Goal: Task Accomplishment & Management: Manage account settings

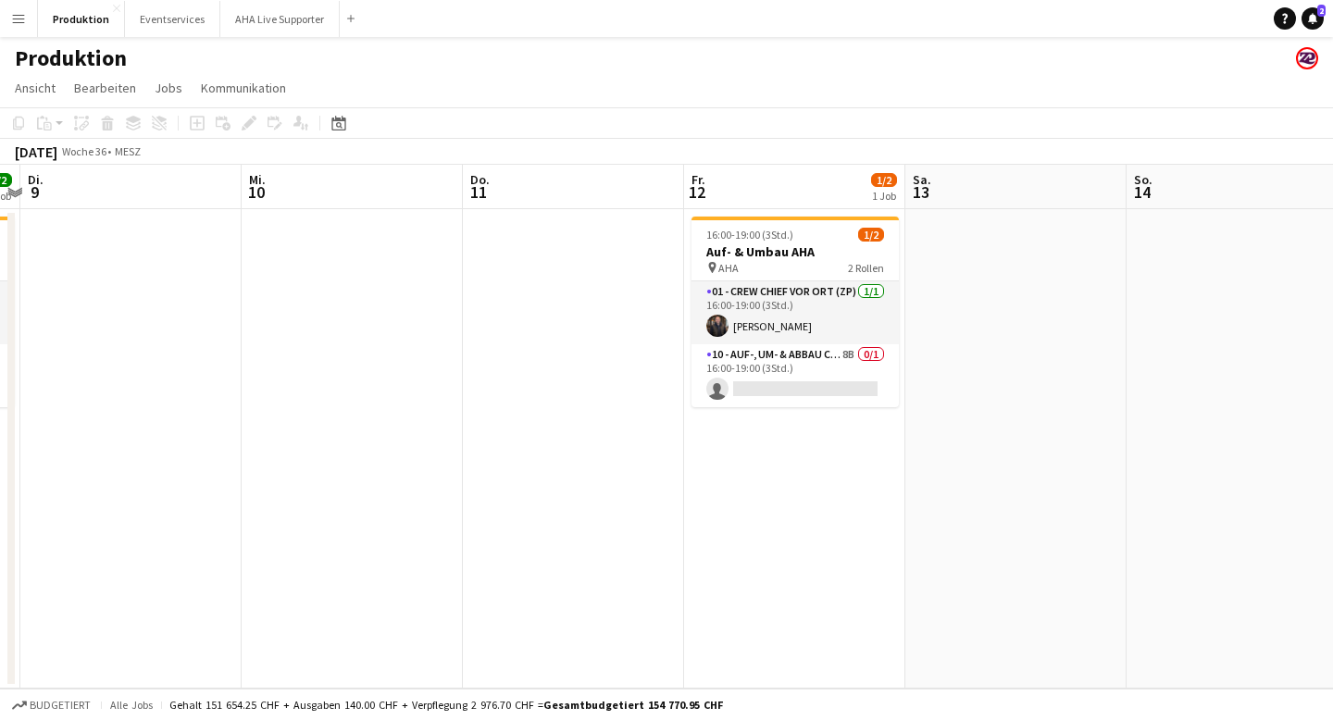
scroll to position [0, 863]
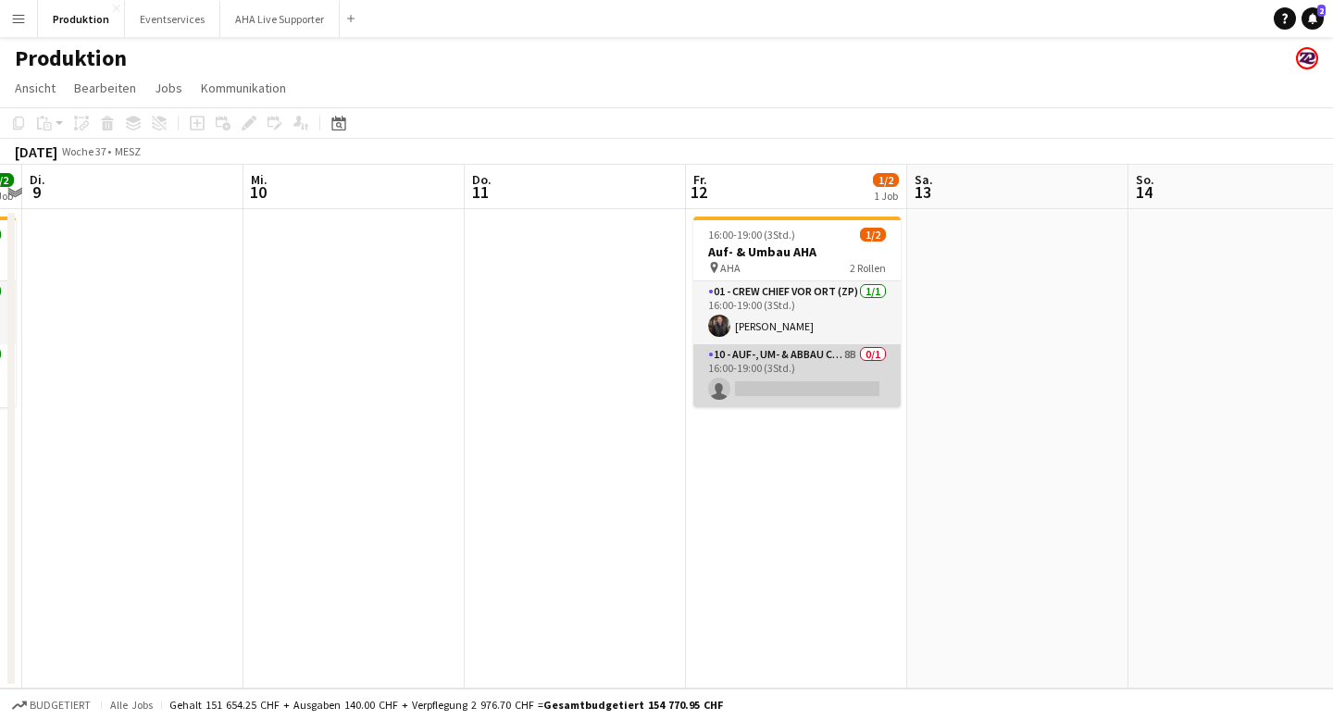
click at [824, 371] on app-card-role "10 - Auf-, Um- & Abbau Crew 8B 0/1 16:00-19:00 (3Std.) single-neutral-actions" at bounding box center [797, 375] width 207 height 63
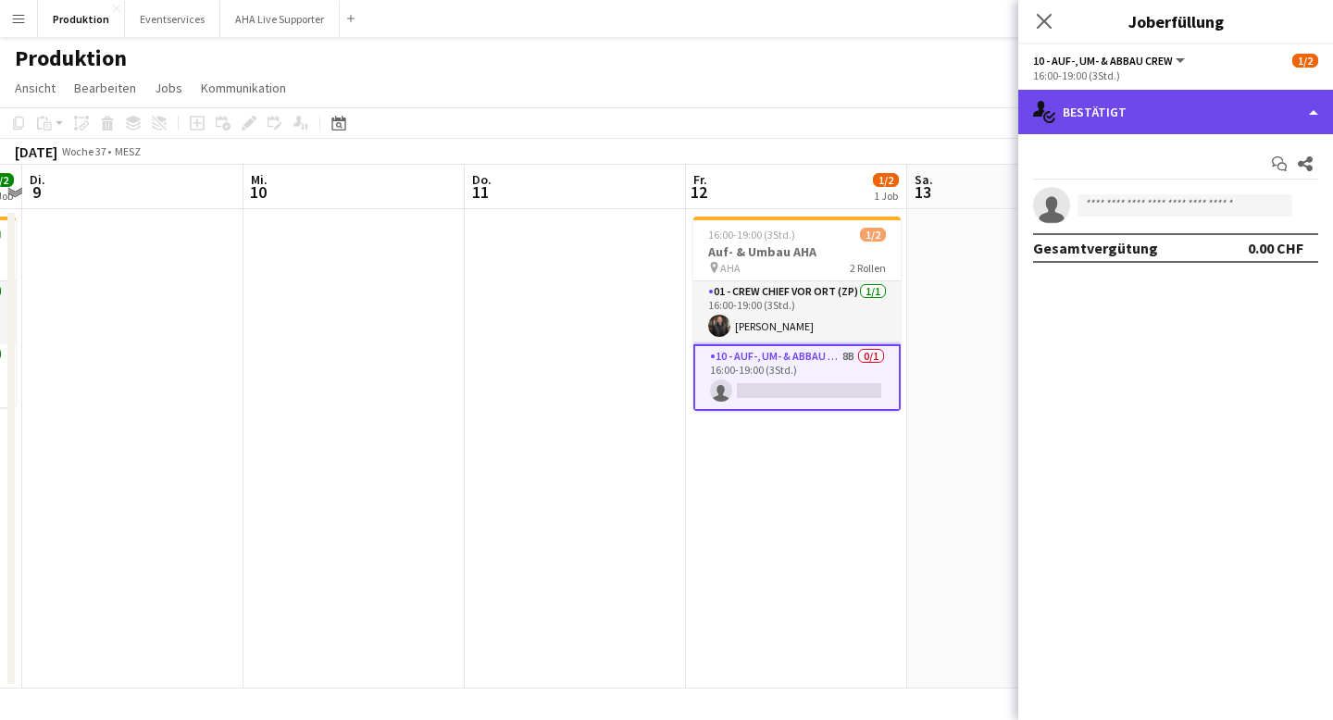
click at [1133, 111] on div "single-neutral-actions-check-2 Bestätigt" at bounding box center [1176, 112] width 315 height 44
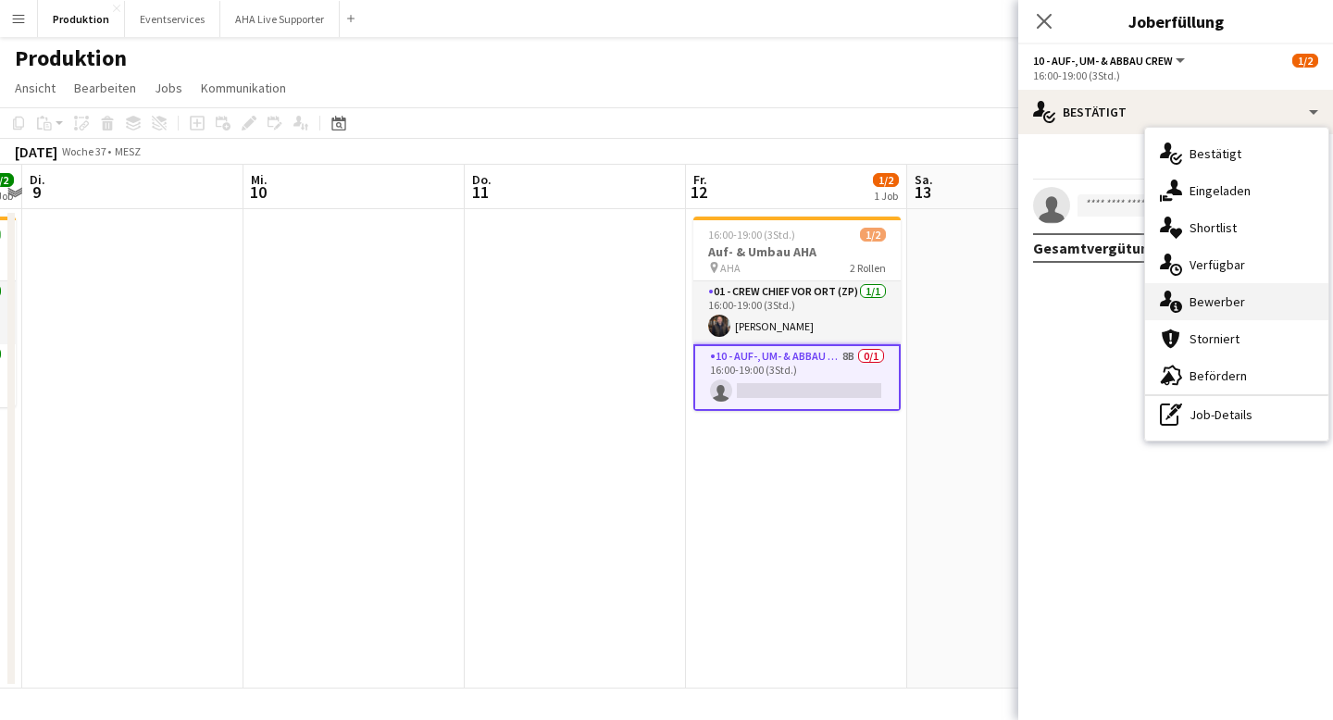
click at [1208, 305] on span "Bewerber" at bounding box center [1218, 302] width 56 height 17
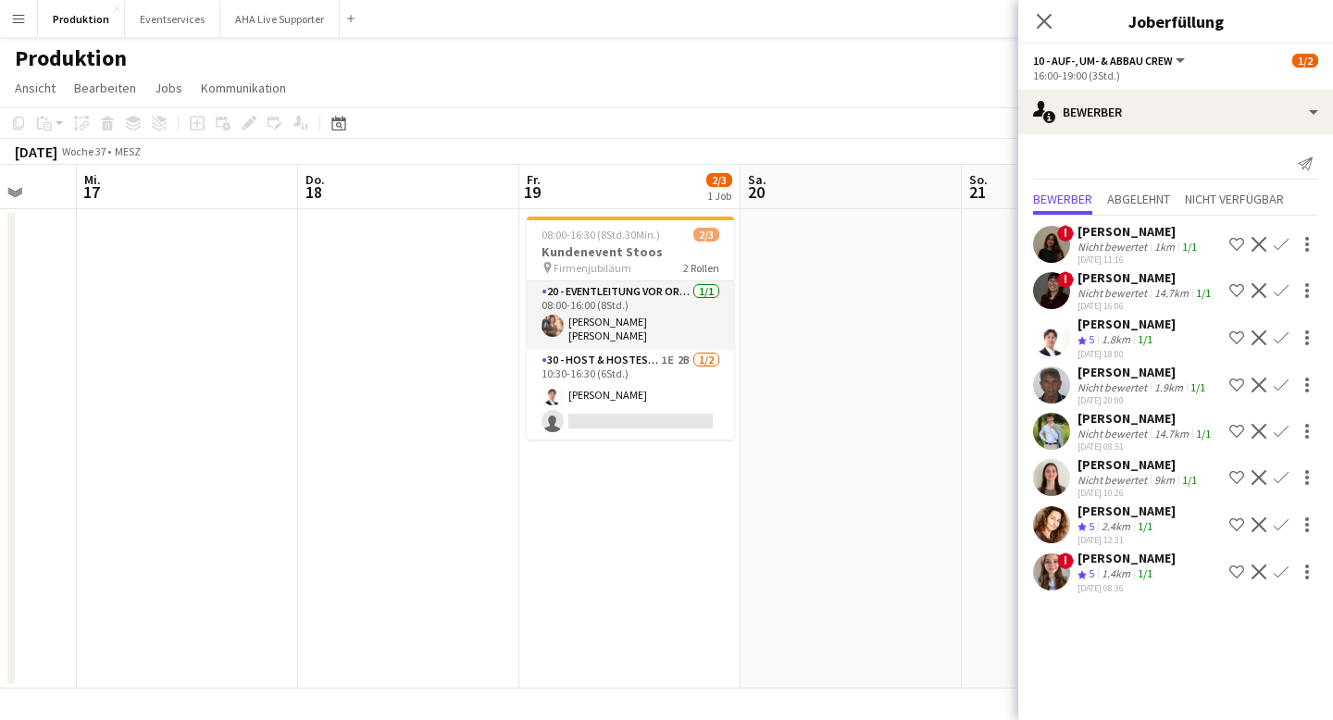
scroll to position [0, 879]
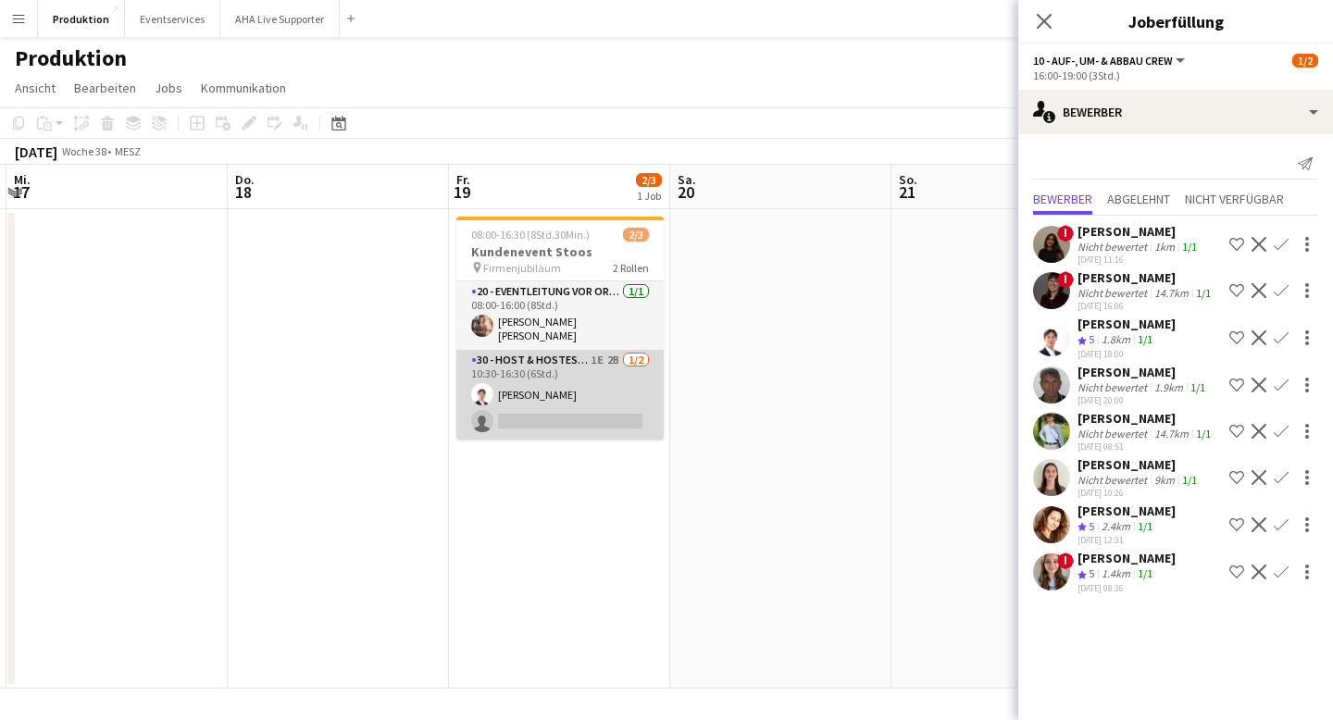
click at [539, 419] on app-card-role "30 - Host & Hostessen 1E 2B 1/2 10:30-16:30 (6Std.) Benjamin Brändli single-neu…" at bounding box center [559, 395] width 207 height 90
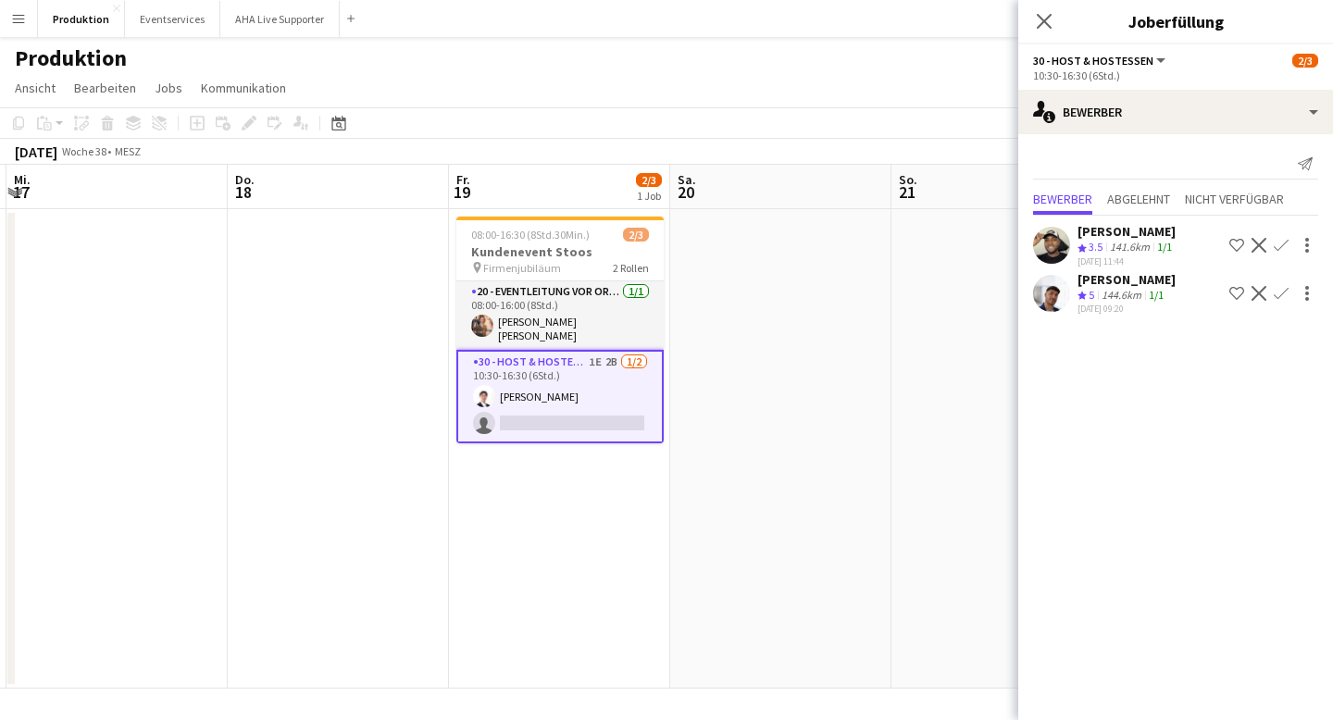
click at [1282, 294] on app-icon "Bestätigen" at bounding box center [1281, 293] width 15 height 15
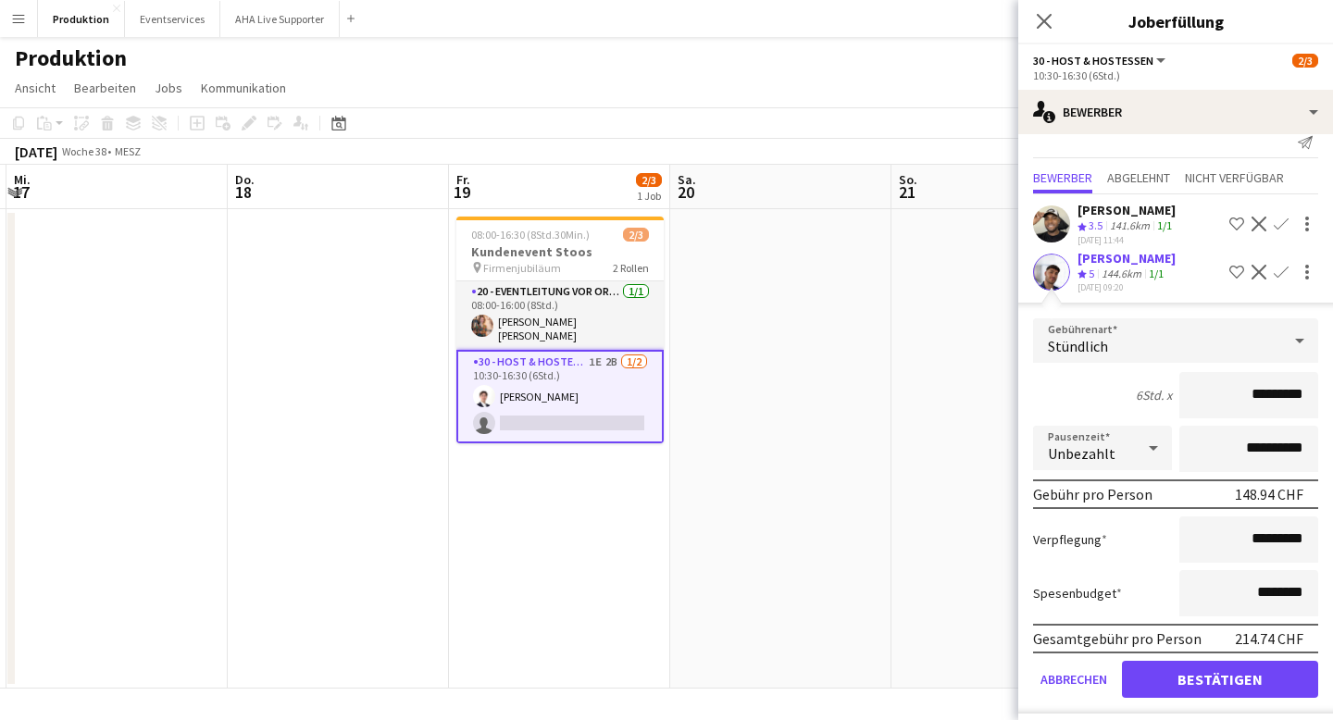
scroll to position [32, 0]
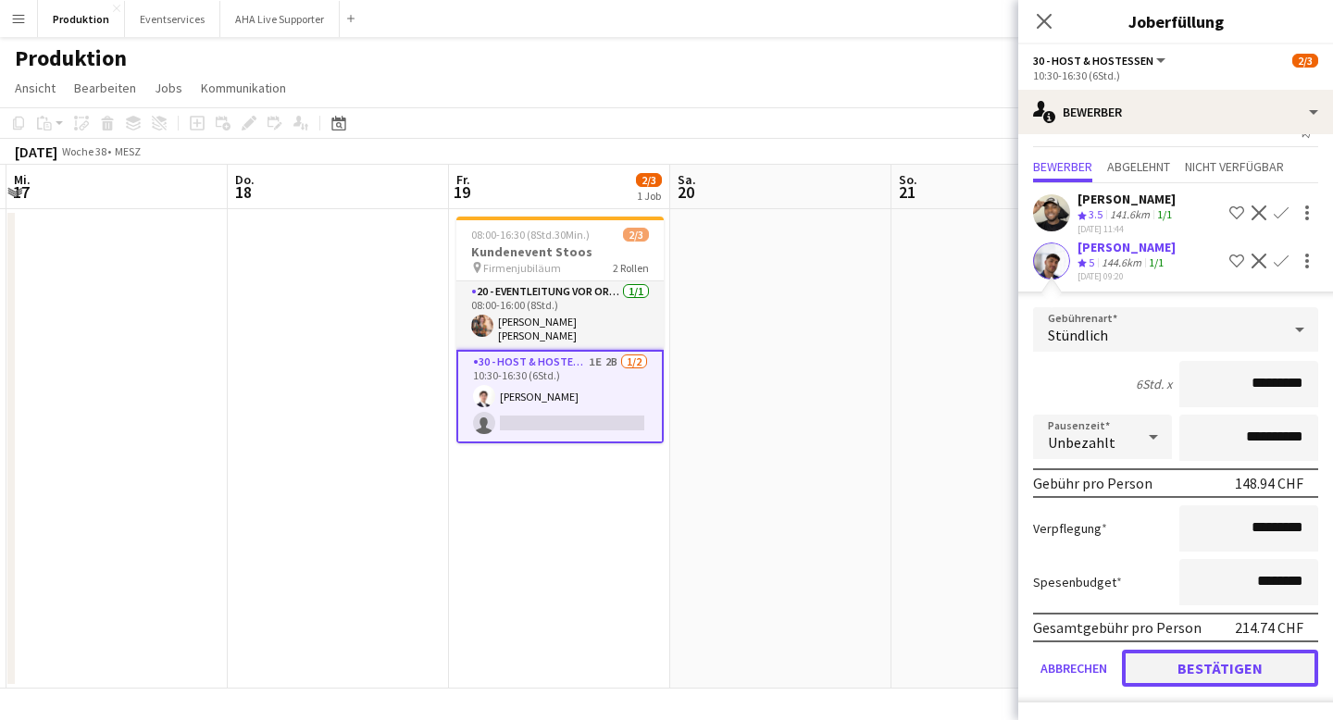
click at [1208, 664] on button "Bestätigen" at bounding box center [1220, 668] width 196 height 37
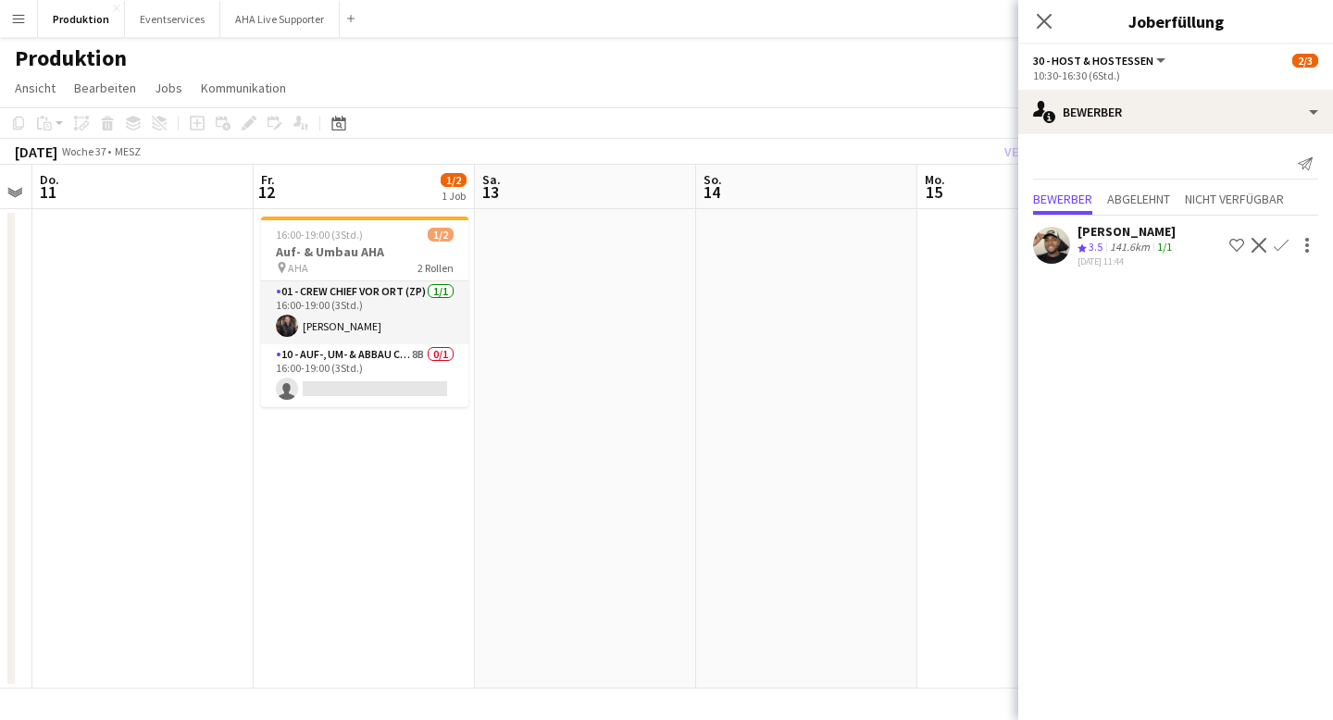
scroll to position [0, 403]
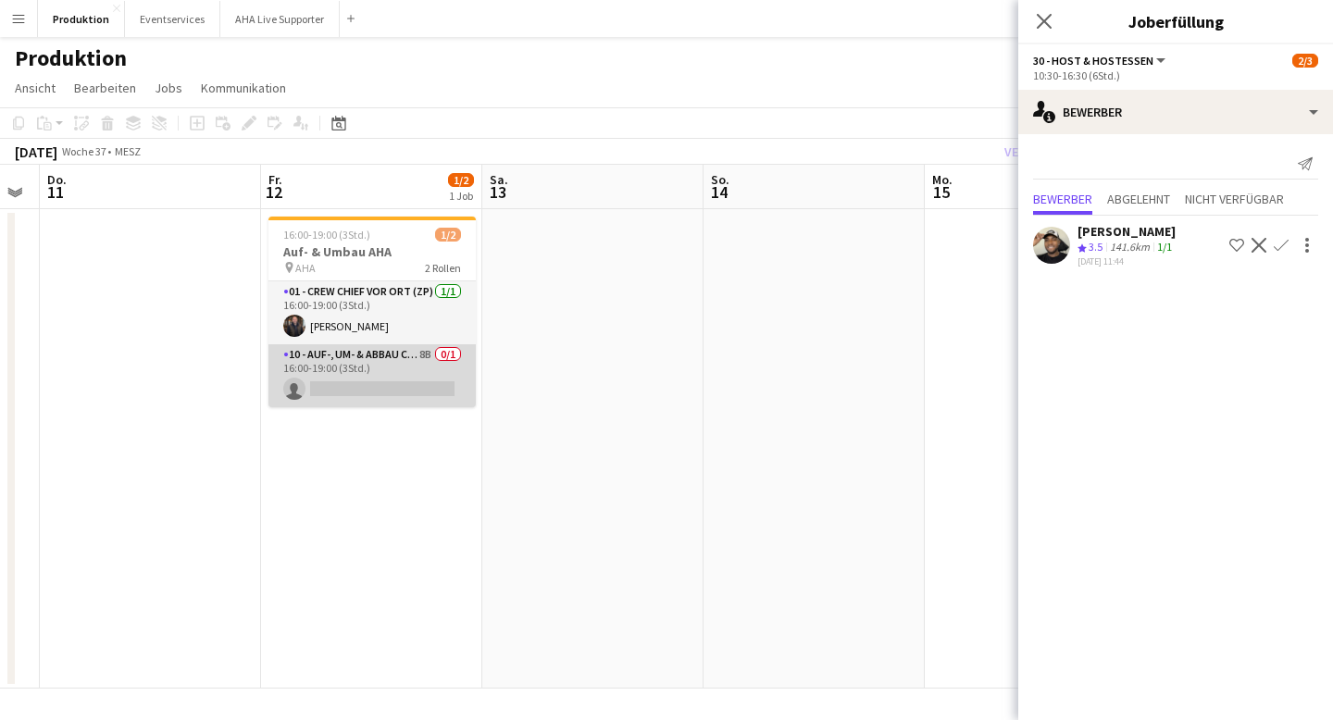
click at [421, 389] on app-card-role "10 - Auf-, Um- & Abbau Crew 8B 0/1 16:00-19:00 (3Std.) single-neutral-actions" at bounding box center [372, 375] width 207 height 63
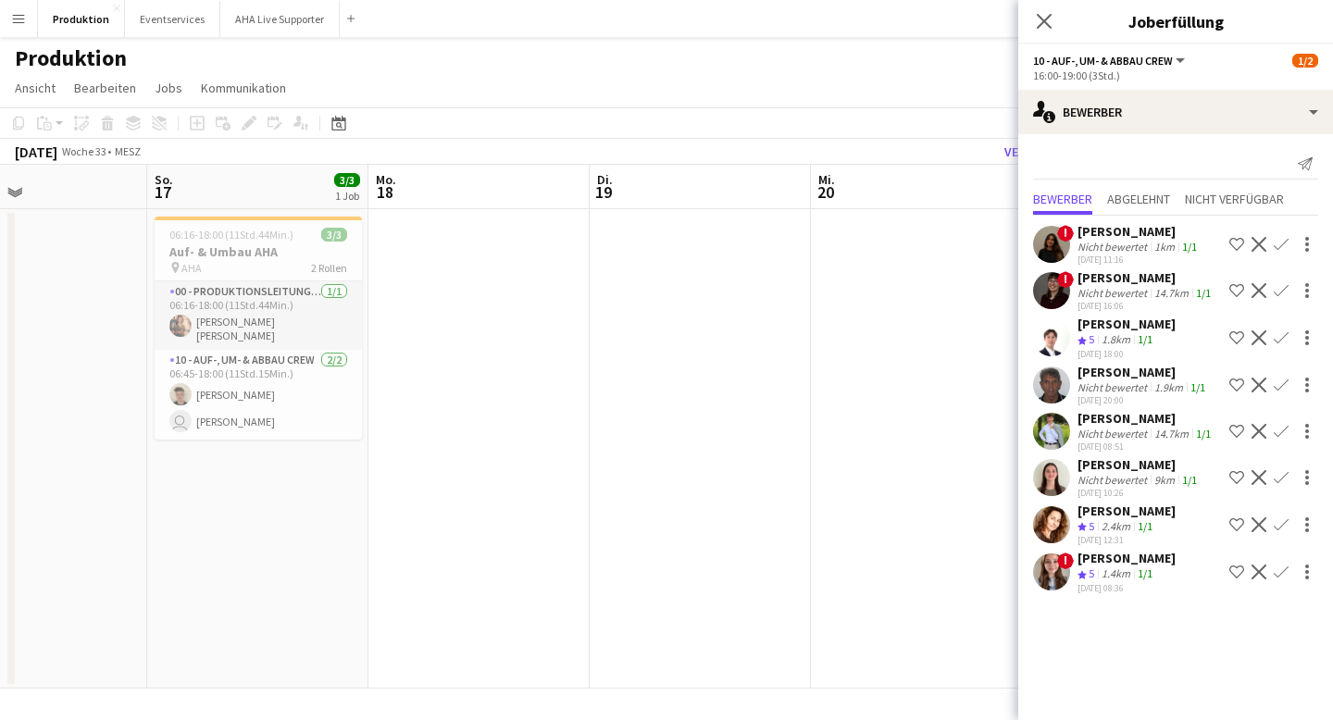
scroll to position [0, 469]
